Goal: Communication & Community: Share content

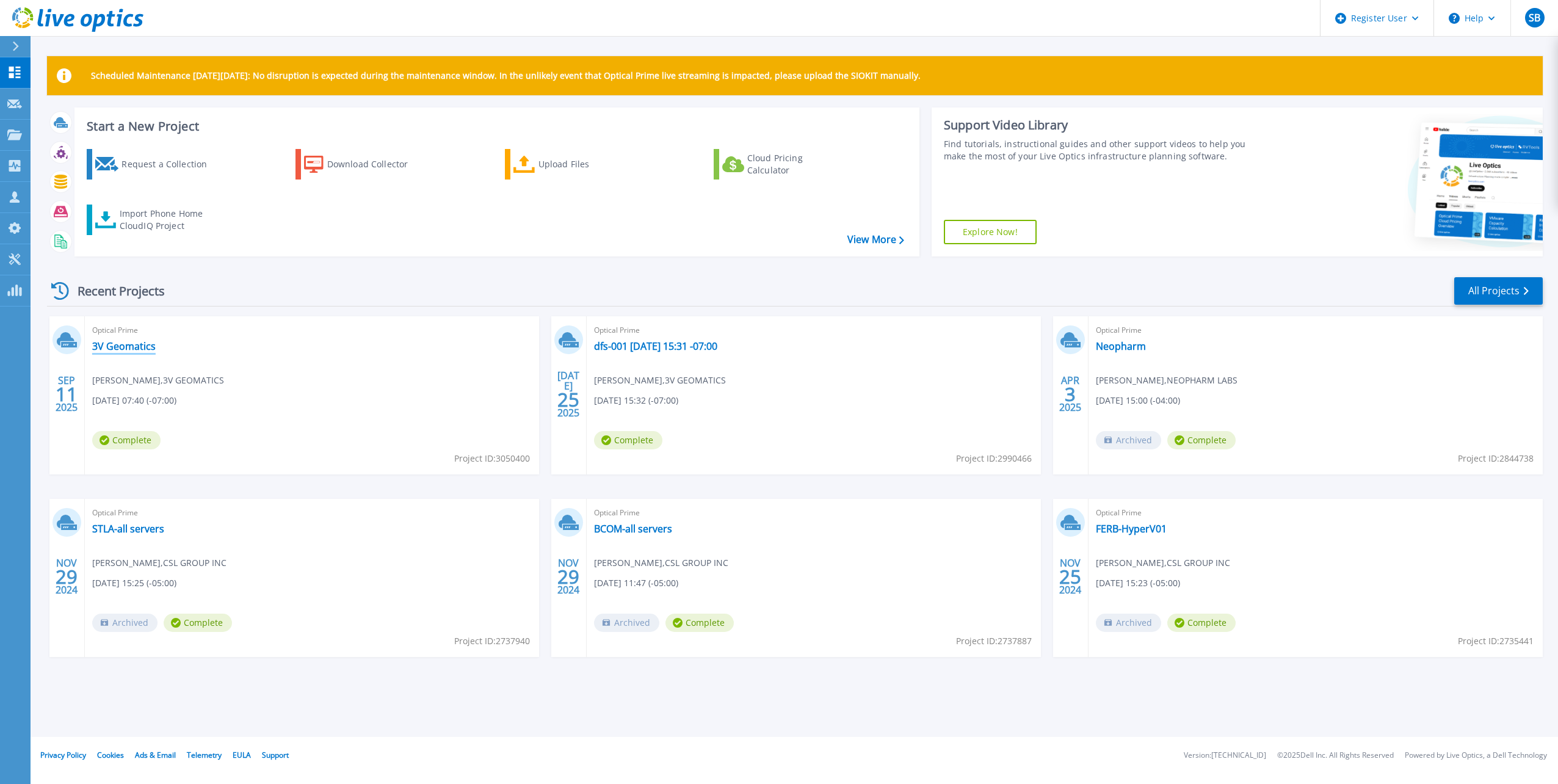
drag, startPoint x: 121, startPoint y: 345, endPoint x: 137, endPoint y: 341, distance: 16.5
click at [121, 345] on link "3V Geomatics" at bounding box center [124, 345] width 63 height 12
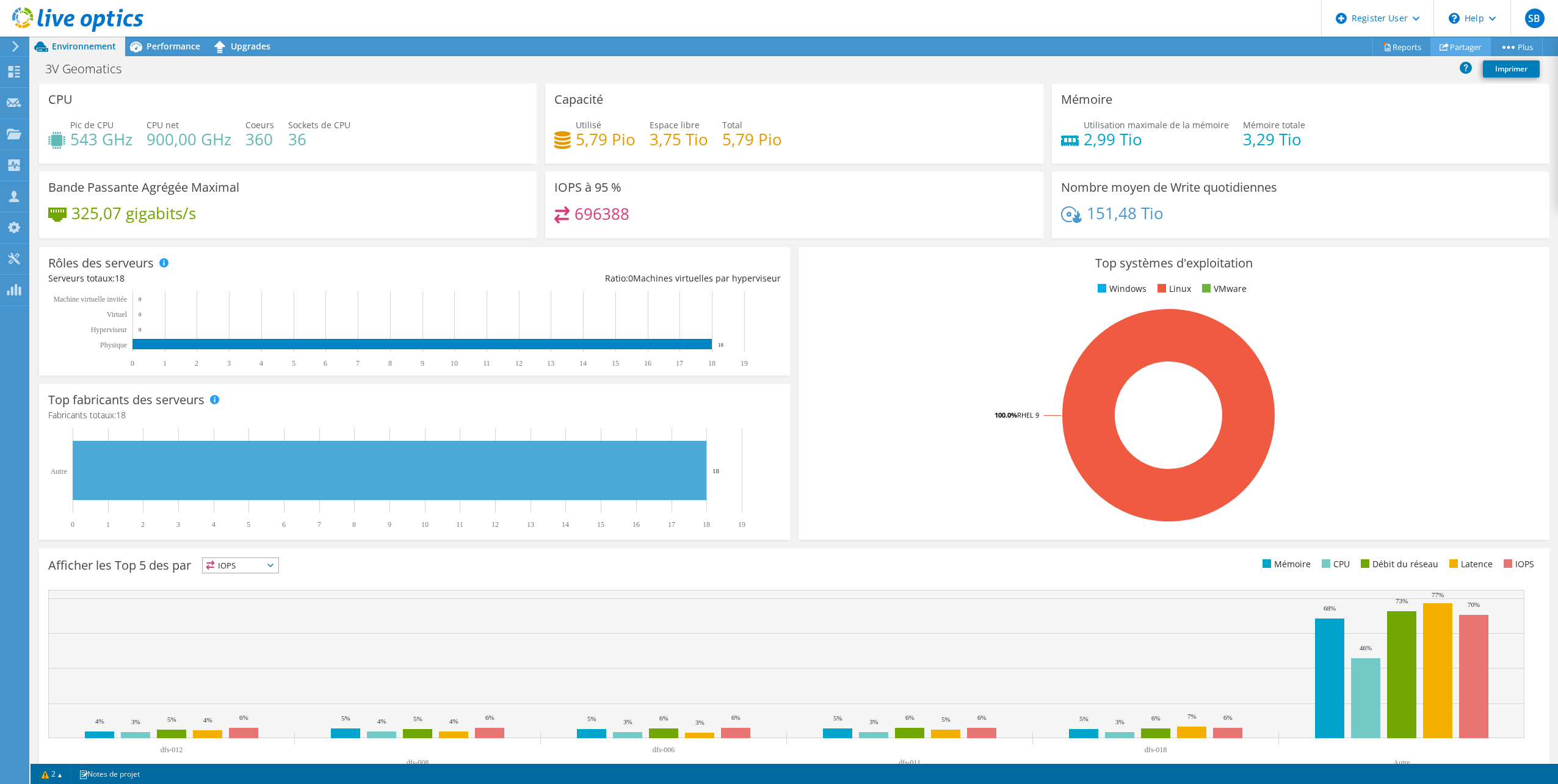
click at [1473, 47] on link "Partager" at bounding box center [1460, 47] width 60 height 19
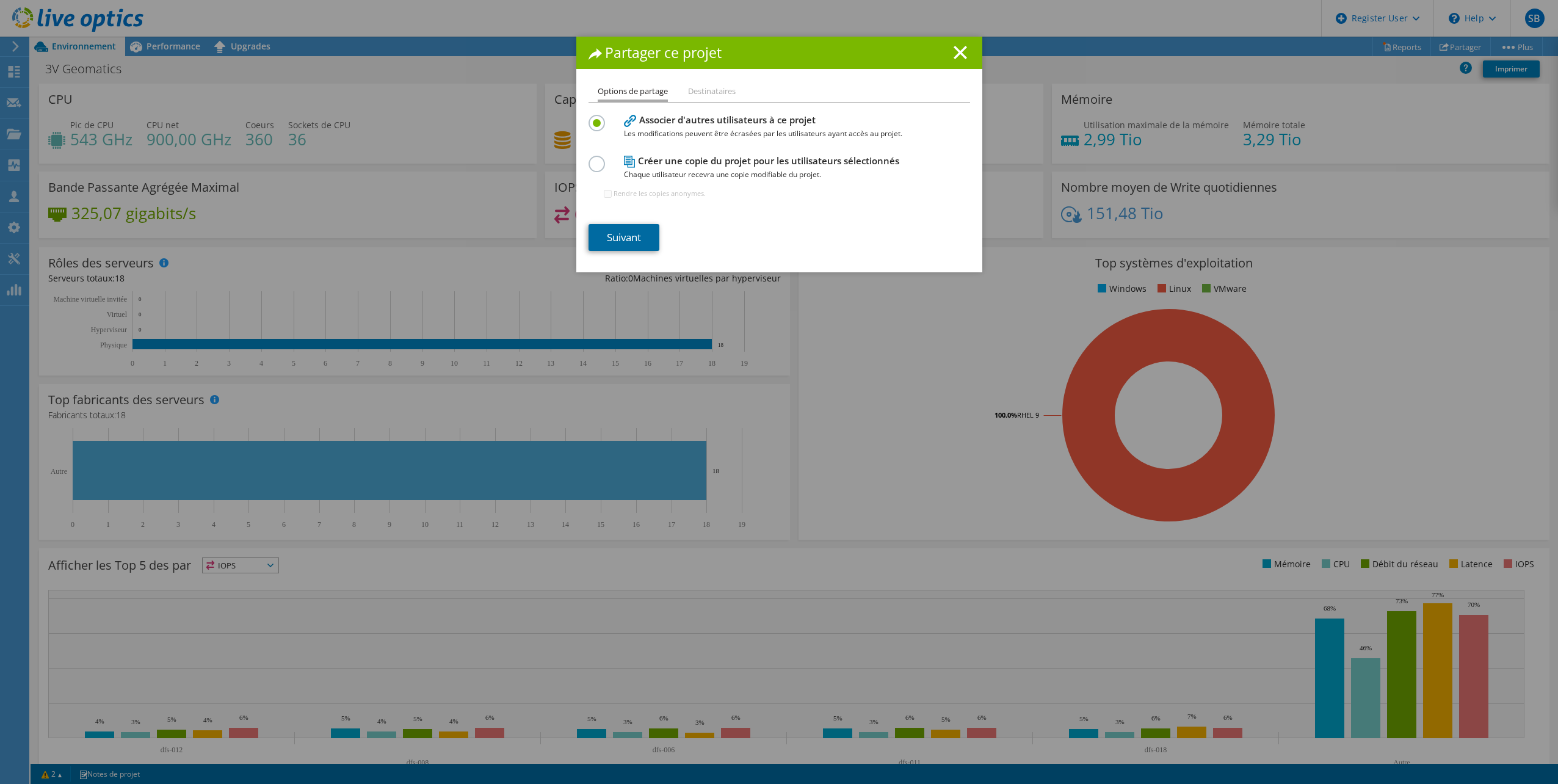
click at [630, 240] on link "Suivant" at bounding box center [624, 237] width 71 height 27
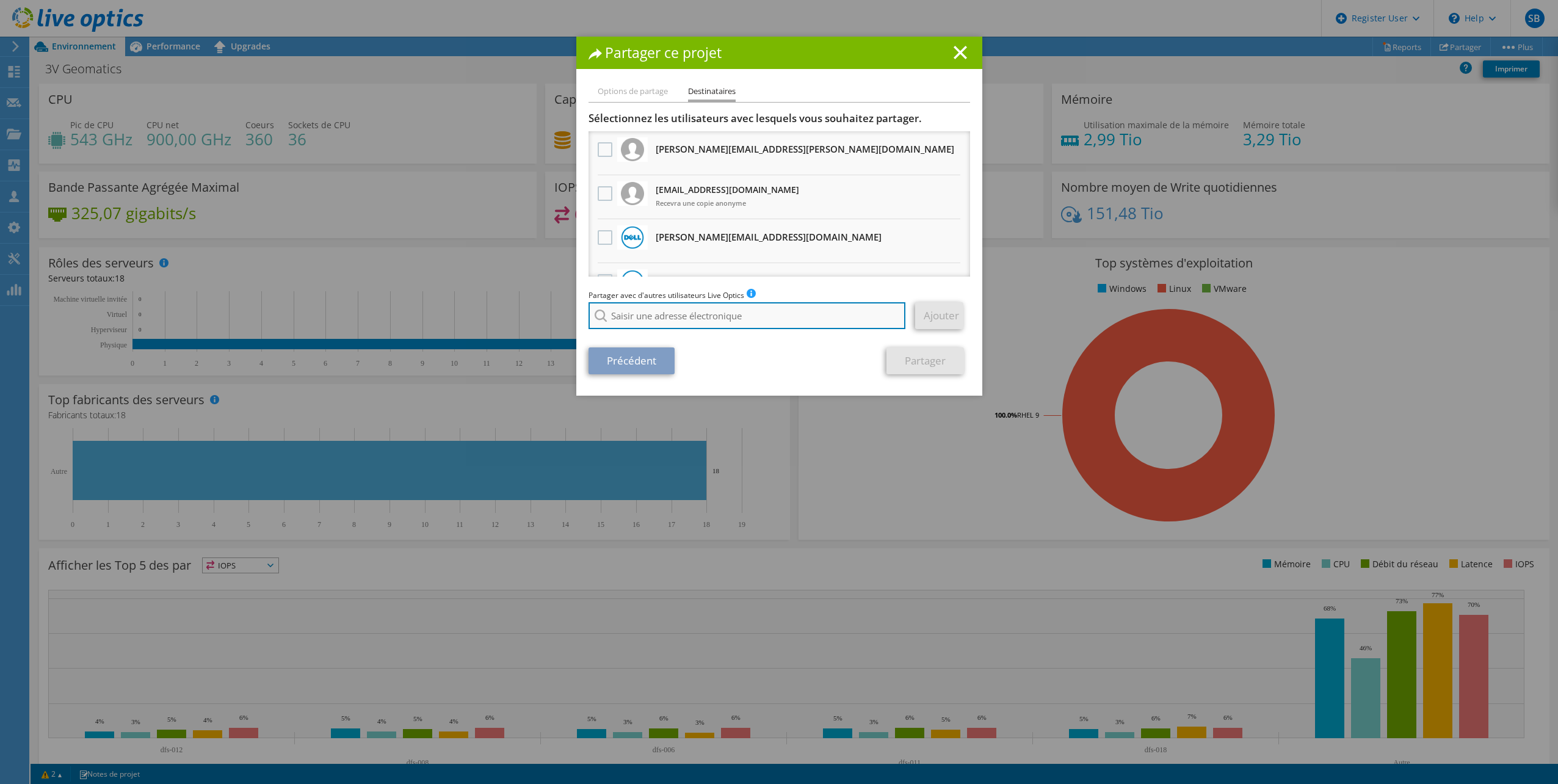
click at [650, 326] on input "search" at bounding box center [747, 315] width 318 height 27
paste input "luis.legaspi@softchoice.com"
type input "luis.legaspi@softchoice.com"
click at [667, 332] on li "luis.legaspi@softchoice.com" at bounding box center [712, 332] width 248 height 15
click at [921, 319] on link "Ajouter" at bounding box center [939, 315] width 48 height 27
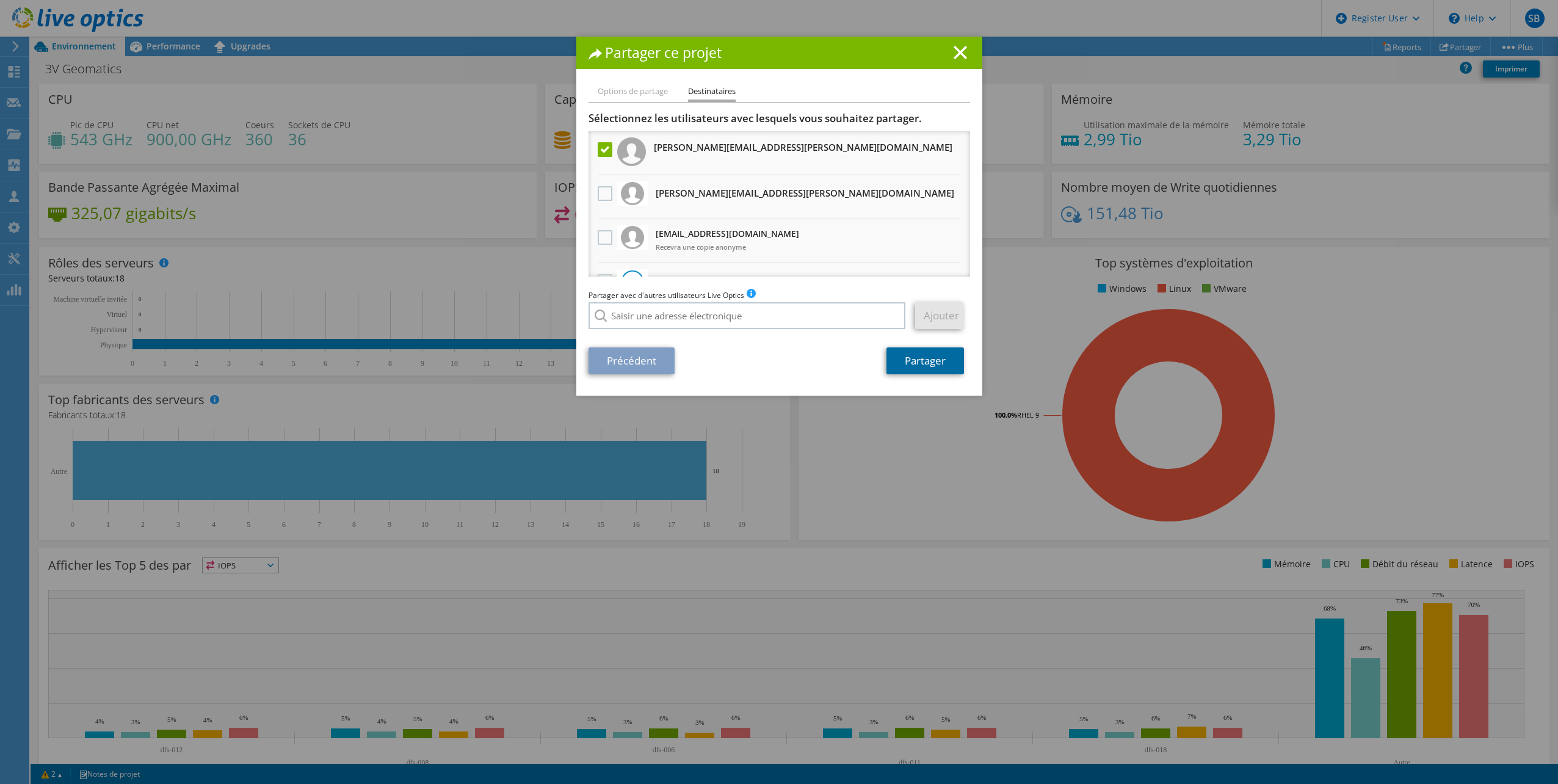
click at [937, 364] on link "Partager" at bounding box center [925, 360] width 77 height 27
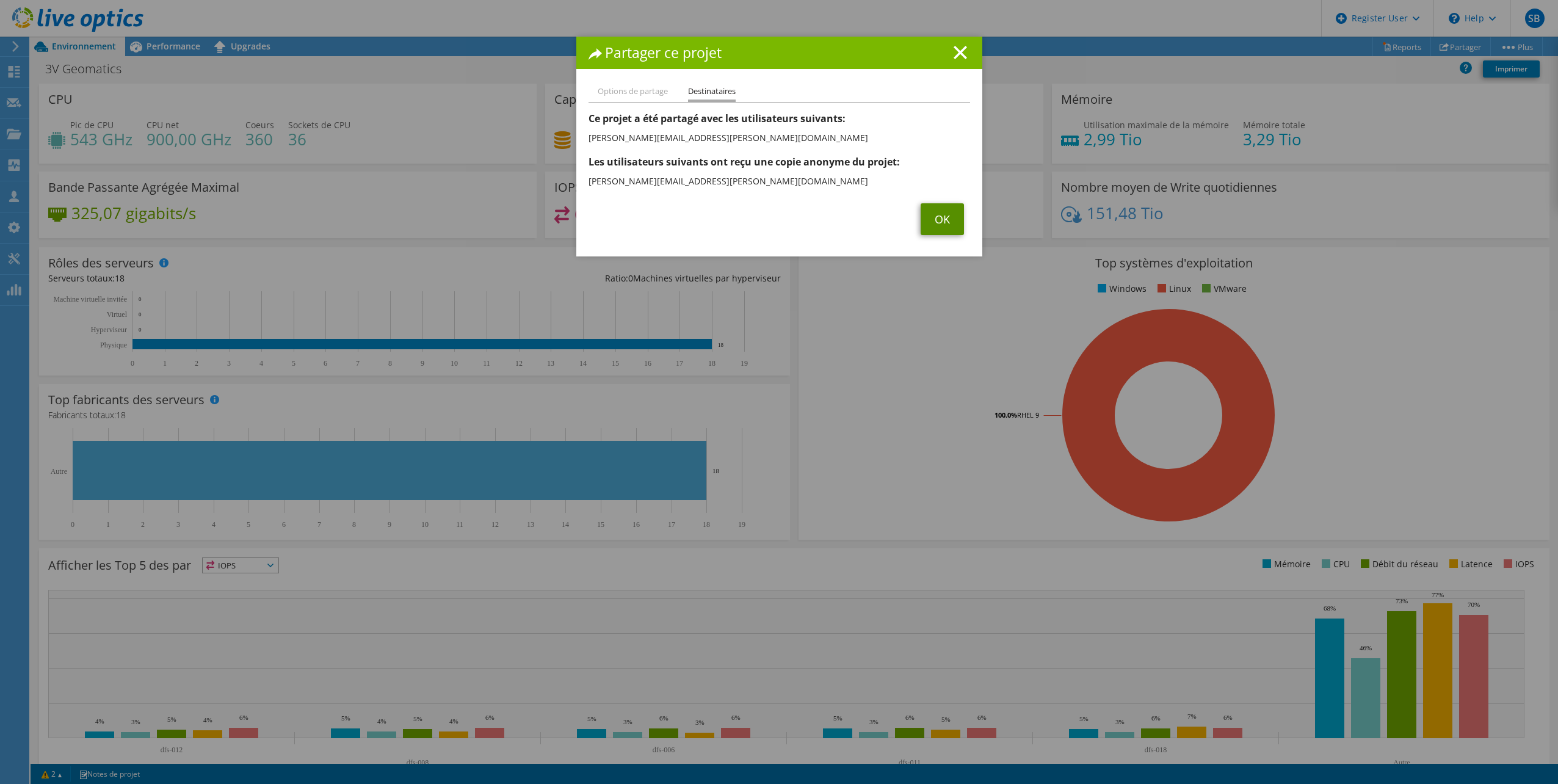
click at [934, 213] on link "OK" at bounding box center [942, 219] width 43 height 32
